Goal: Information Seeking & Learning: Learn about a topic

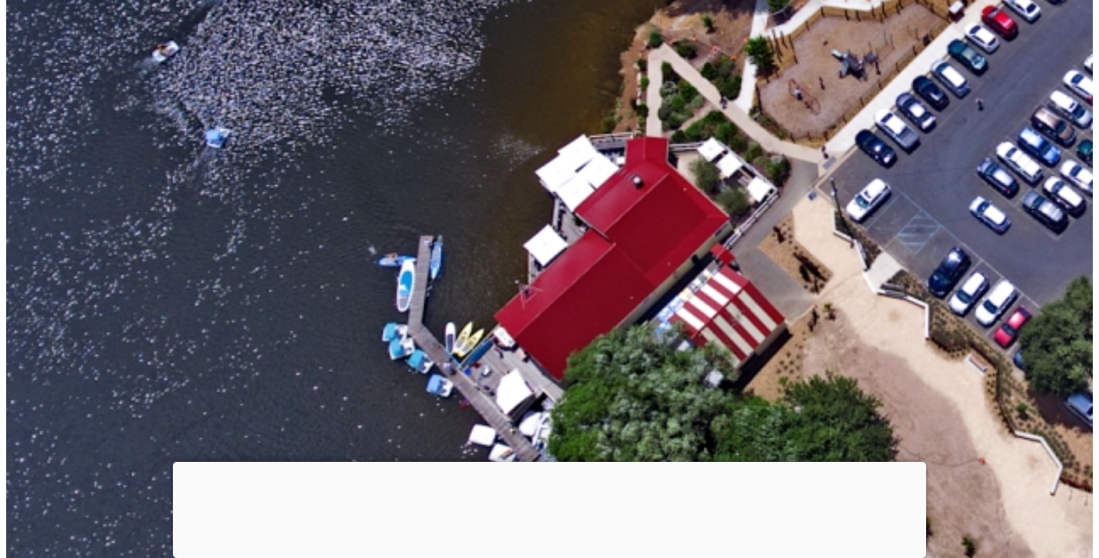
scroll to position [1268, 0]
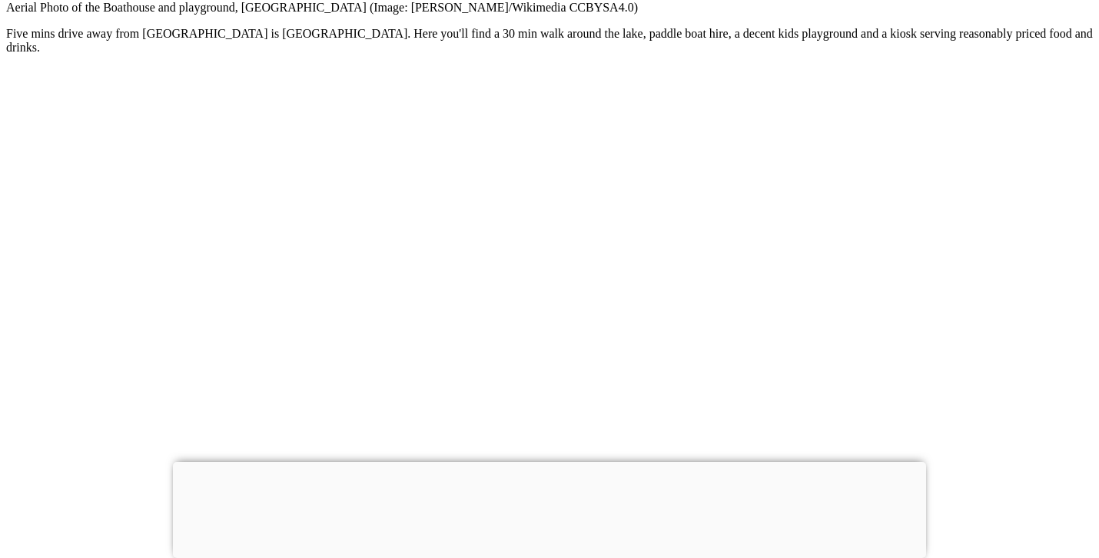
scroll to position [1981, 0]
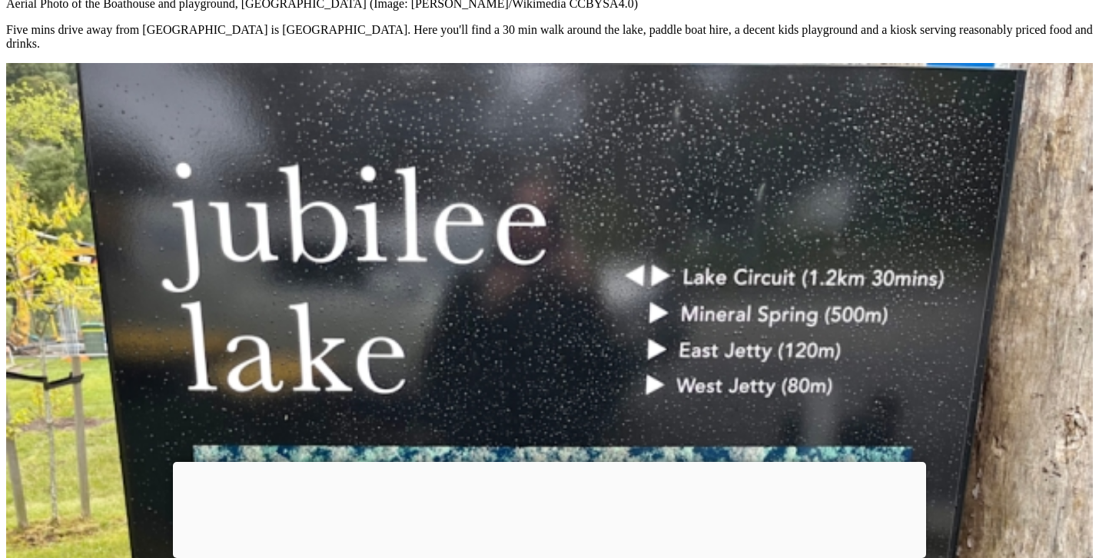
click at [555, 51] on p "Five mins drive away from [GEOGRAPHIC_DATA] is [GEOGRAPHIC_DATA]. Here you'll f…" at bounding box center [549, 37] width 1086 height 28
click at [484, 51] on p "Five mins drive away from [GEOGRAPHIC_DATA] is [GEOGRAPHIC_DATA]. Here you'll f…" at bounding box center [549, 37] width 1086 height 28
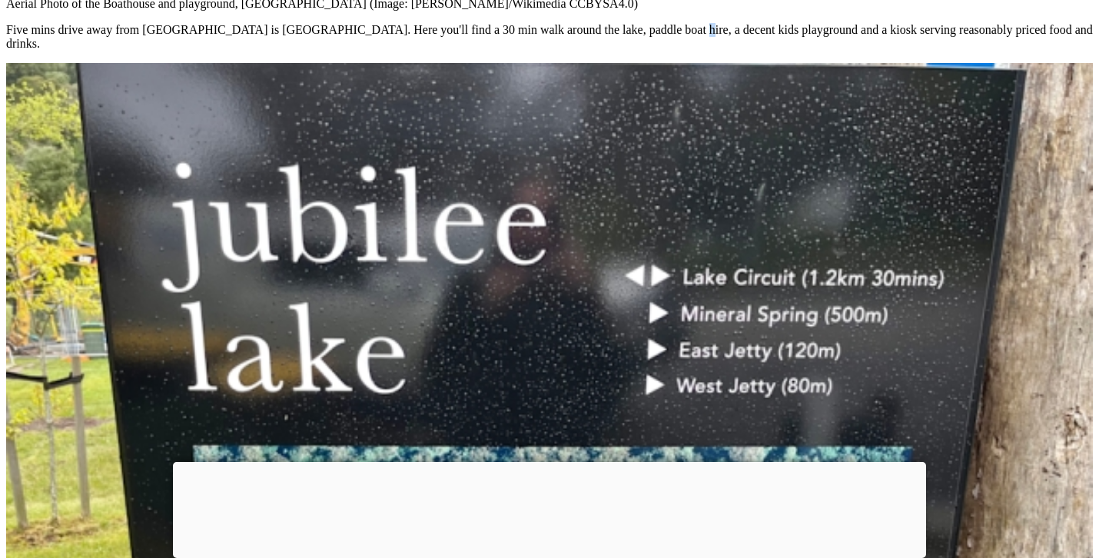
click at [484, 51] on p "Five mins drive away from [GEOGRAPHIC_DATA] is [GEOGRAPHIC_DATA]. Here you'll f…" at bounding box center [549, 37] width 1086 height 28
click at [528, 51] on p "Five mins drive away from [GEOGRAPHIC_DATA] is [GEOGRAPHIC_DATA]. Here you'll f…" at bounding box center [549, 37] width 1086 height 28
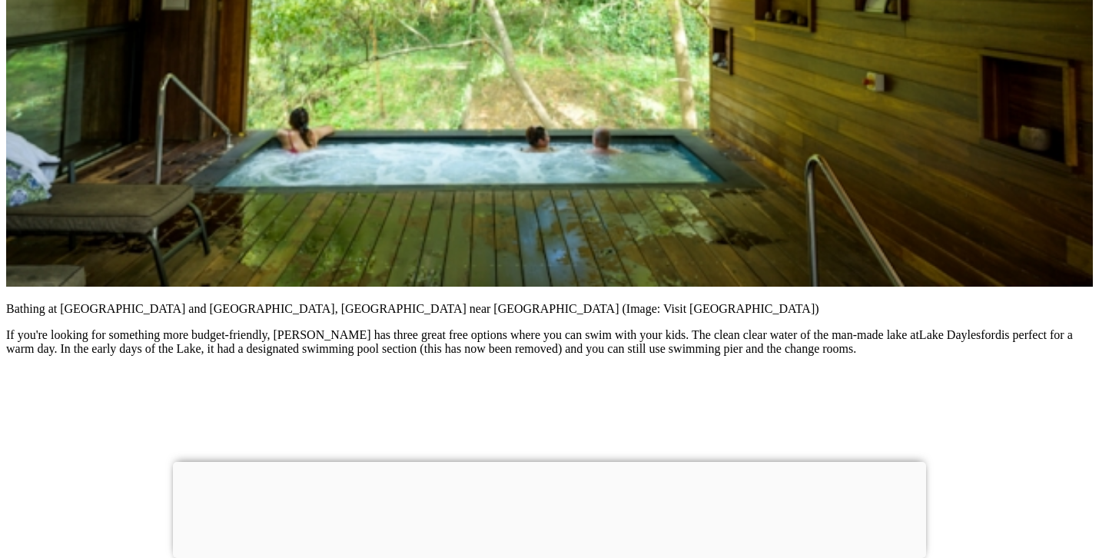
scroll to position [6242, 0]
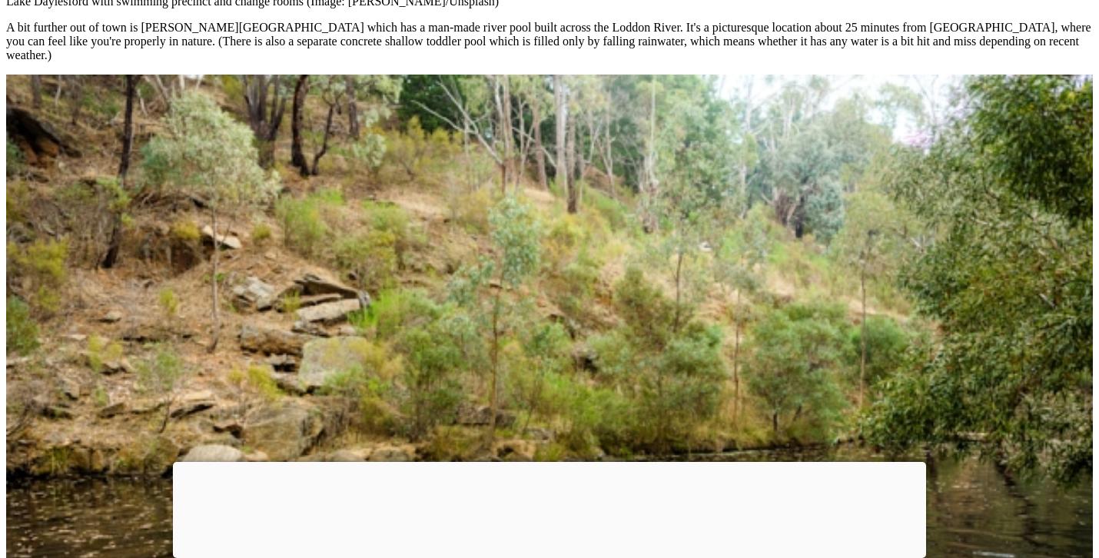
scroll to position [7410, 0]
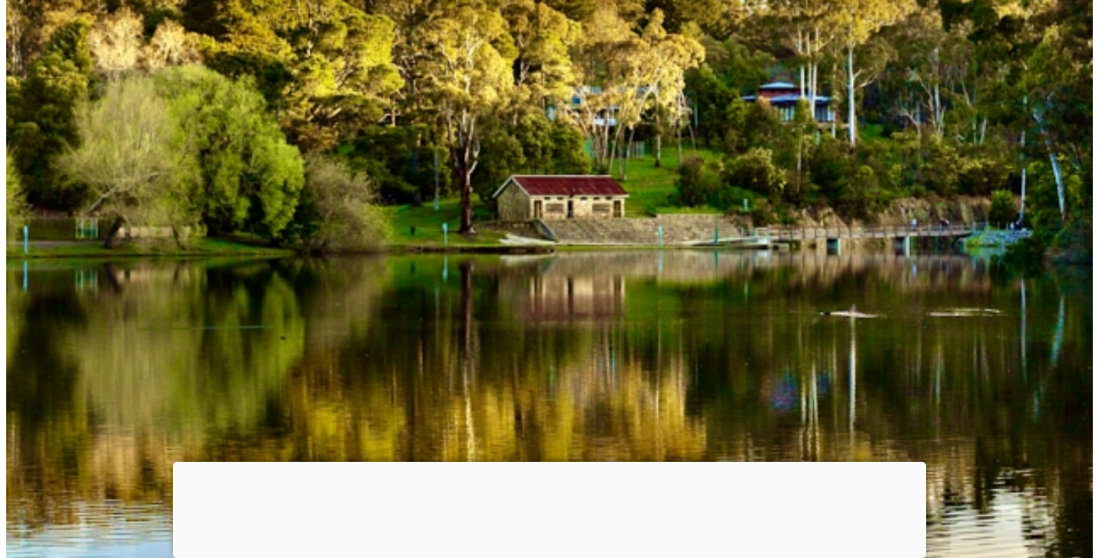
scroll to position [6726, 0]
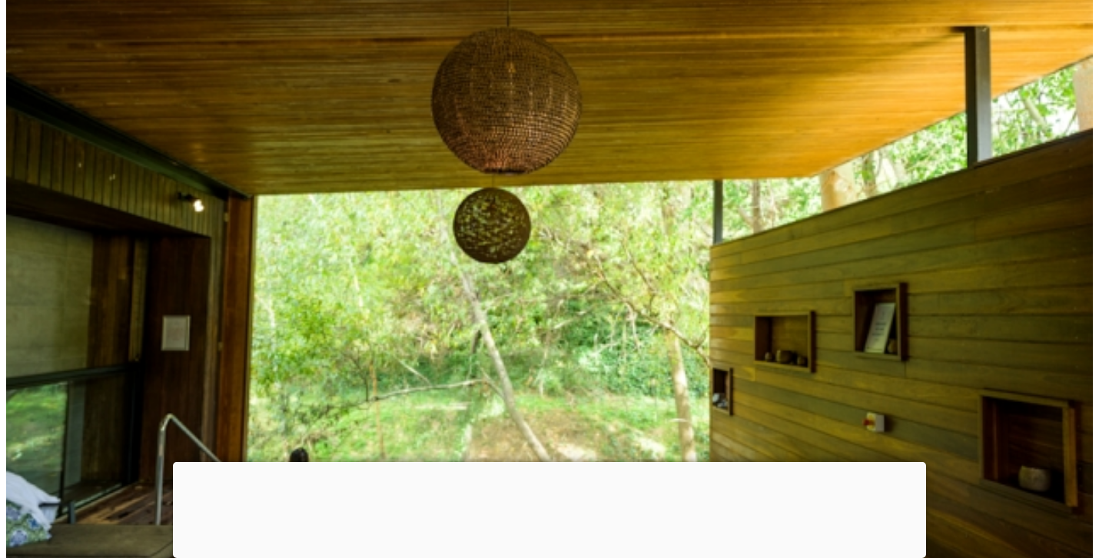
scroll to position [5900, 0]
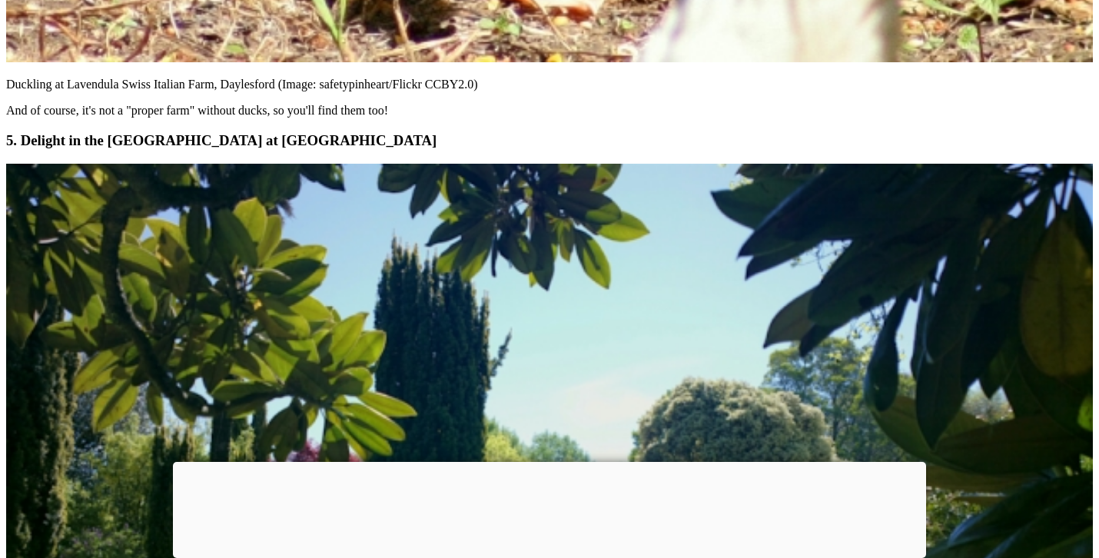
scroll to position [13406, 0]
